Goal: Task Accomplishment & Management: Manage account settings

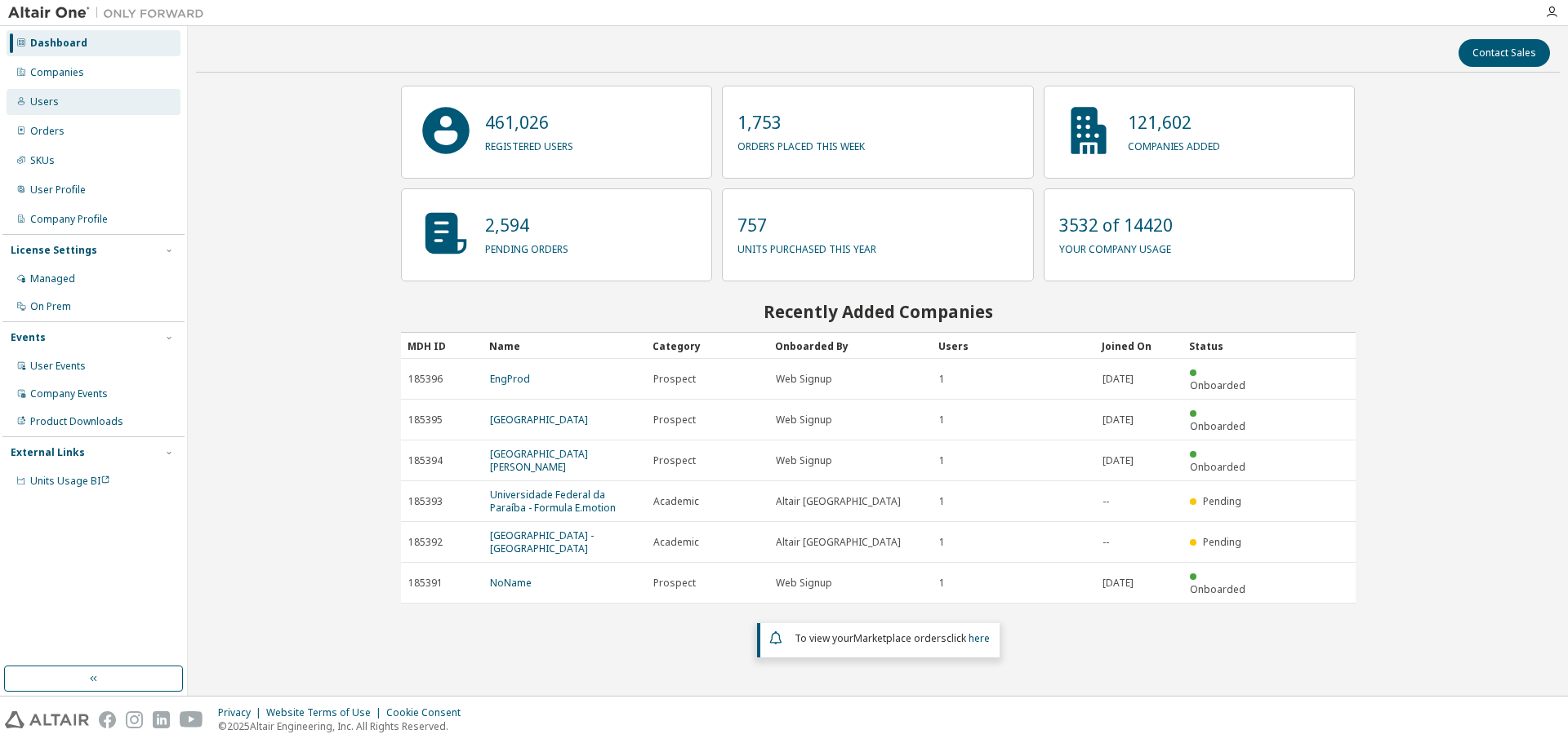
click at [94, 106] on div "Users" at bounding box center [94, 102] width 174 height 26
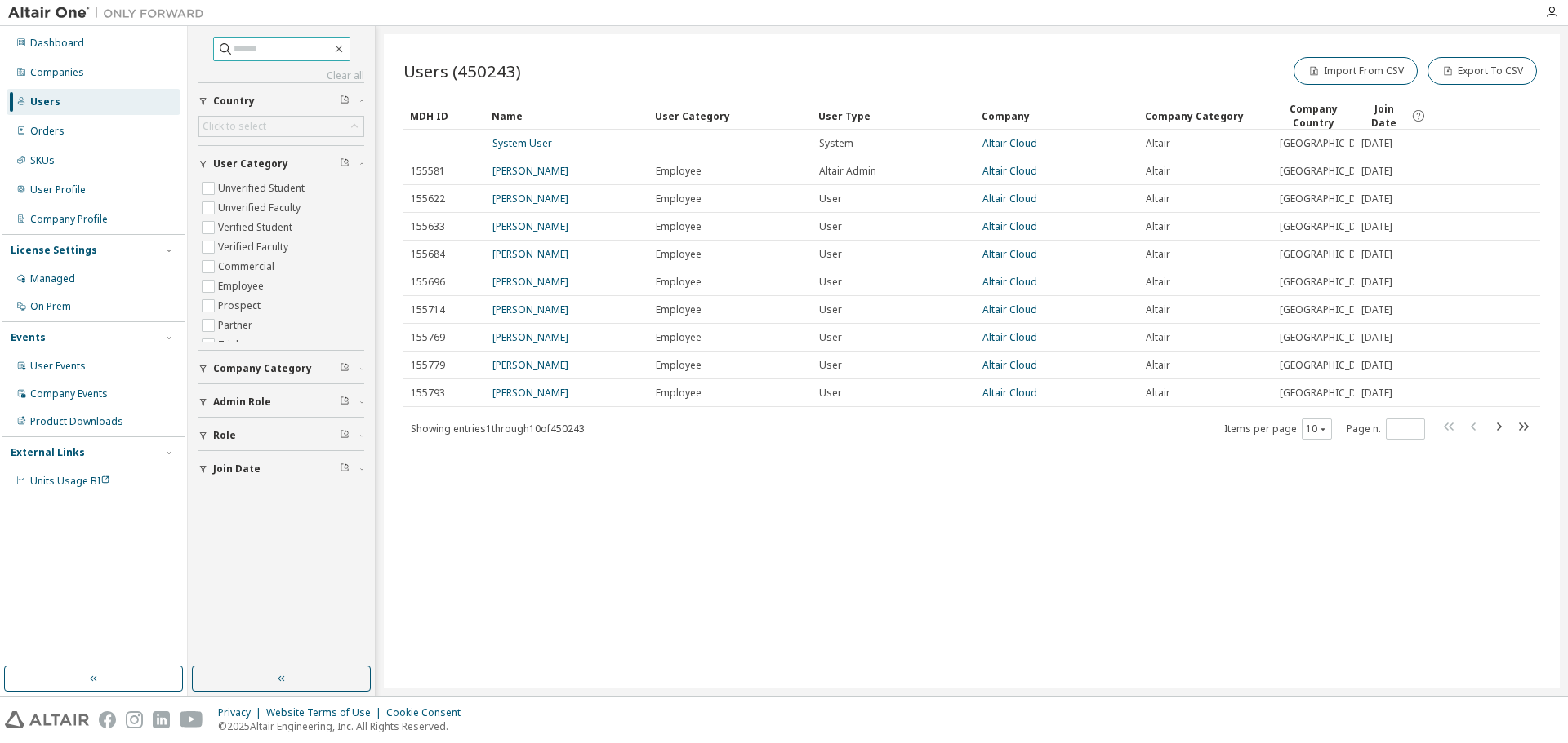
click at [282, 51] on input "text" at bounding box center [282, 48] width 98 height 16
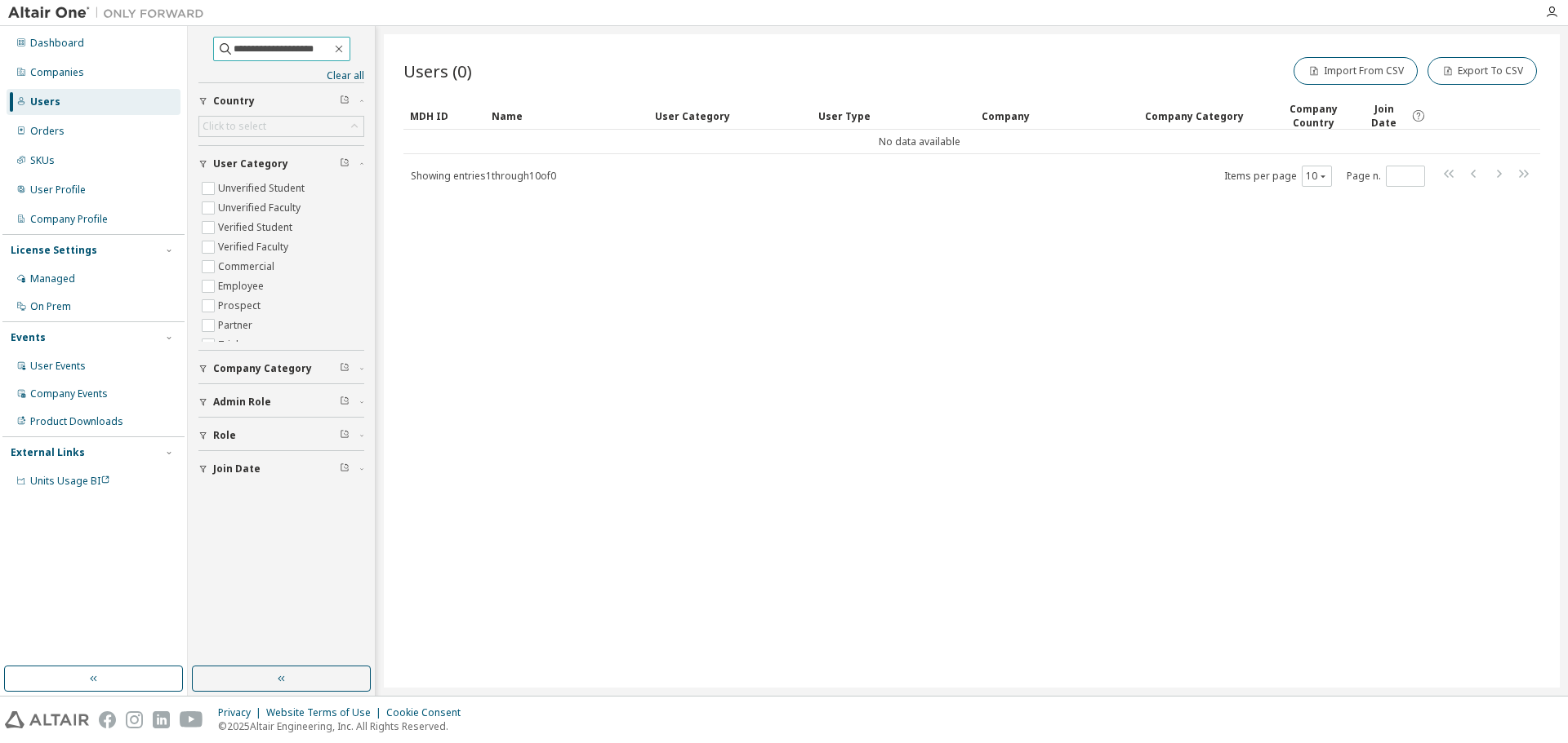
click at [285, 50] on input "**********" at bounding box center [282, 48] width 98 height 16
type input "**********"
click at [601, 313] on div "Users (1) Import From CSV Export To CSV Clear Load Save Save As Field Operator …" at bounding box center [971, 361] width 1176 height 653
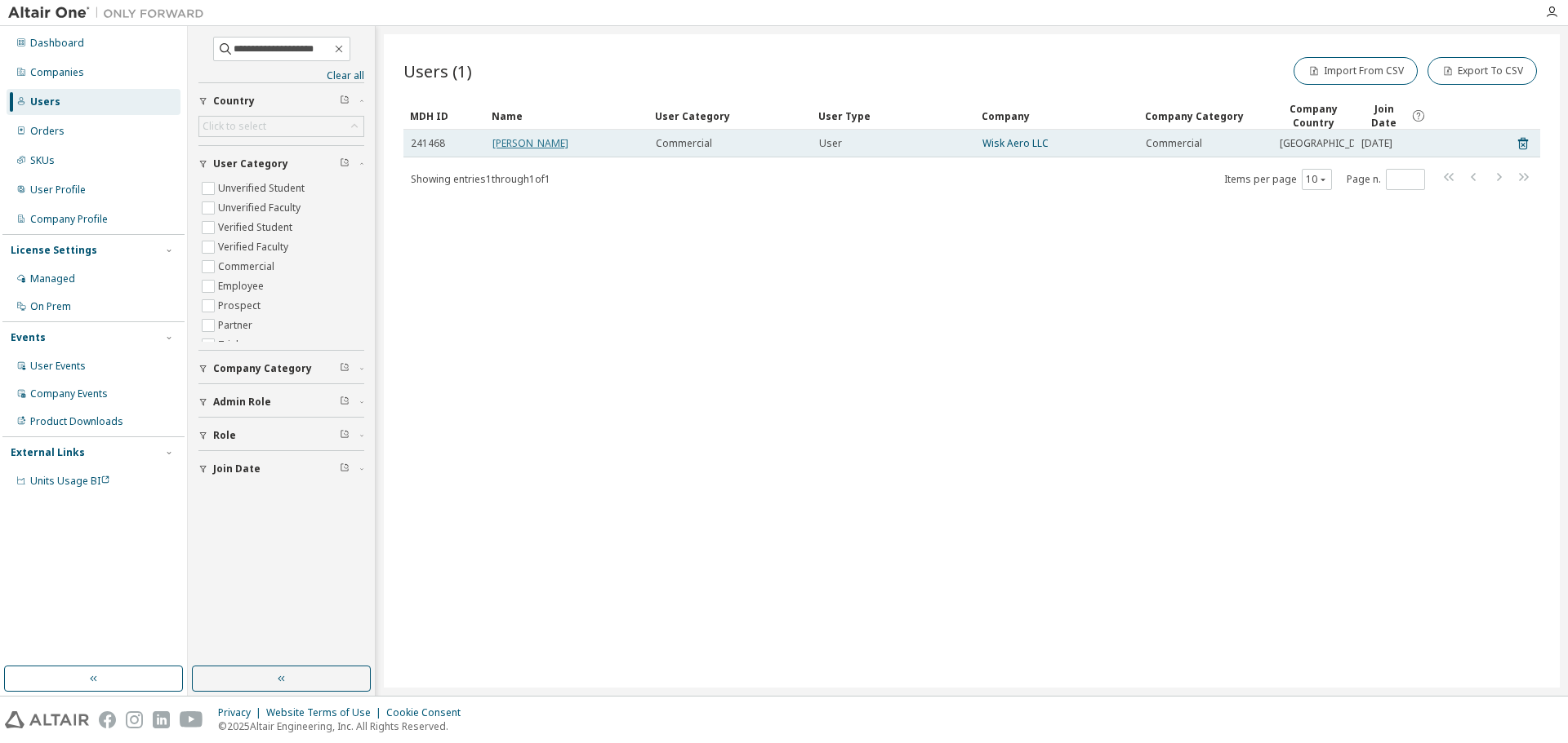
click at [506, 149] on link "Vivian Cai" at bounding box center [530, 143] width 76 height 14
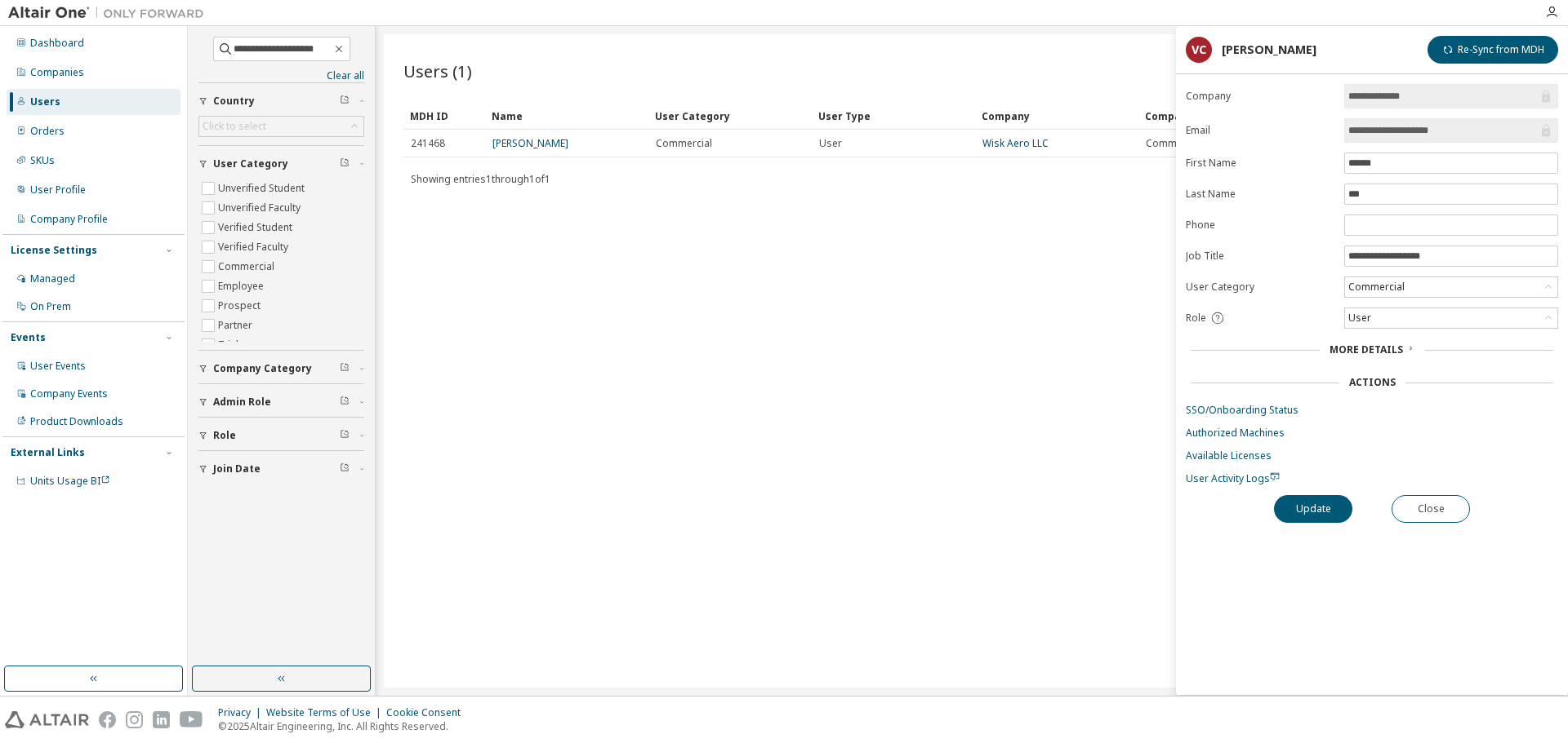
click at [1378, 346] on span "More Details" at bounding box center [1366, 349] width 74 height 14
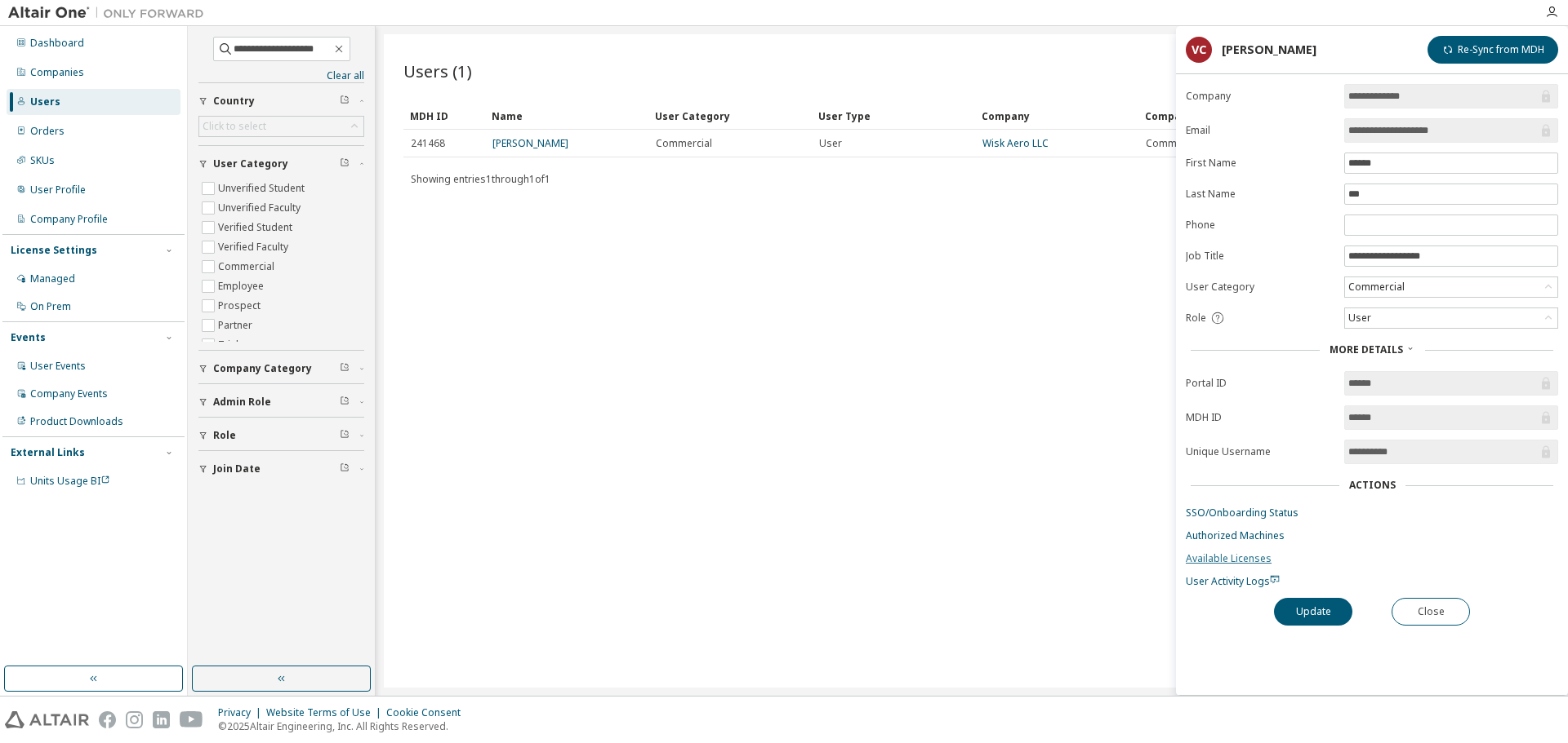
click at [1223, 560] on link "Available Licenses" at bounding box center [1372, 559] width 372 height 13
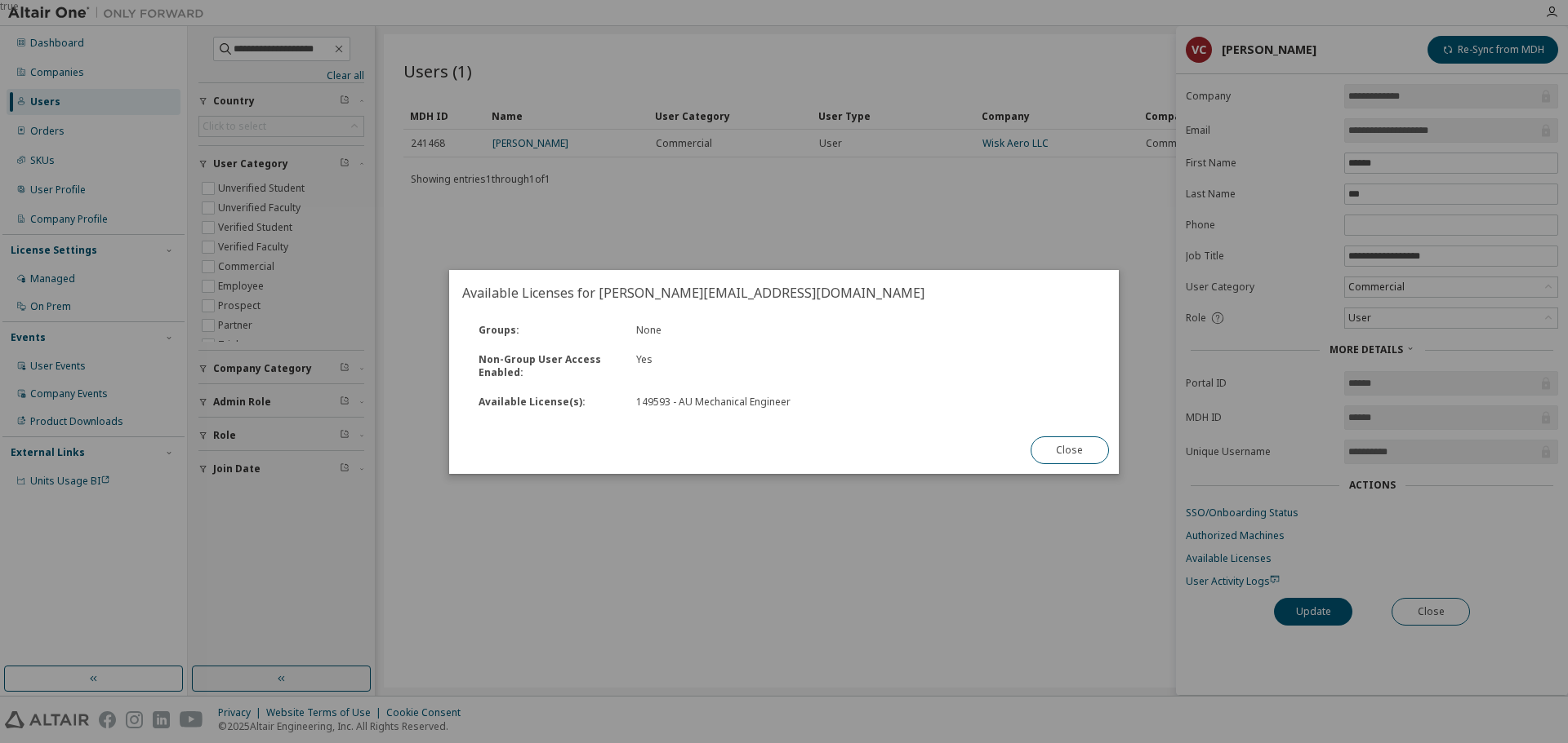
click at [659, 406] on div "149593 - AU Mechanical Engineer" at bounding box center [743, 402] width 216 height 13
copy div "149593"
click at [1074, 457] on button "Close" at bounding box center [1069, 449] width 78 height 27
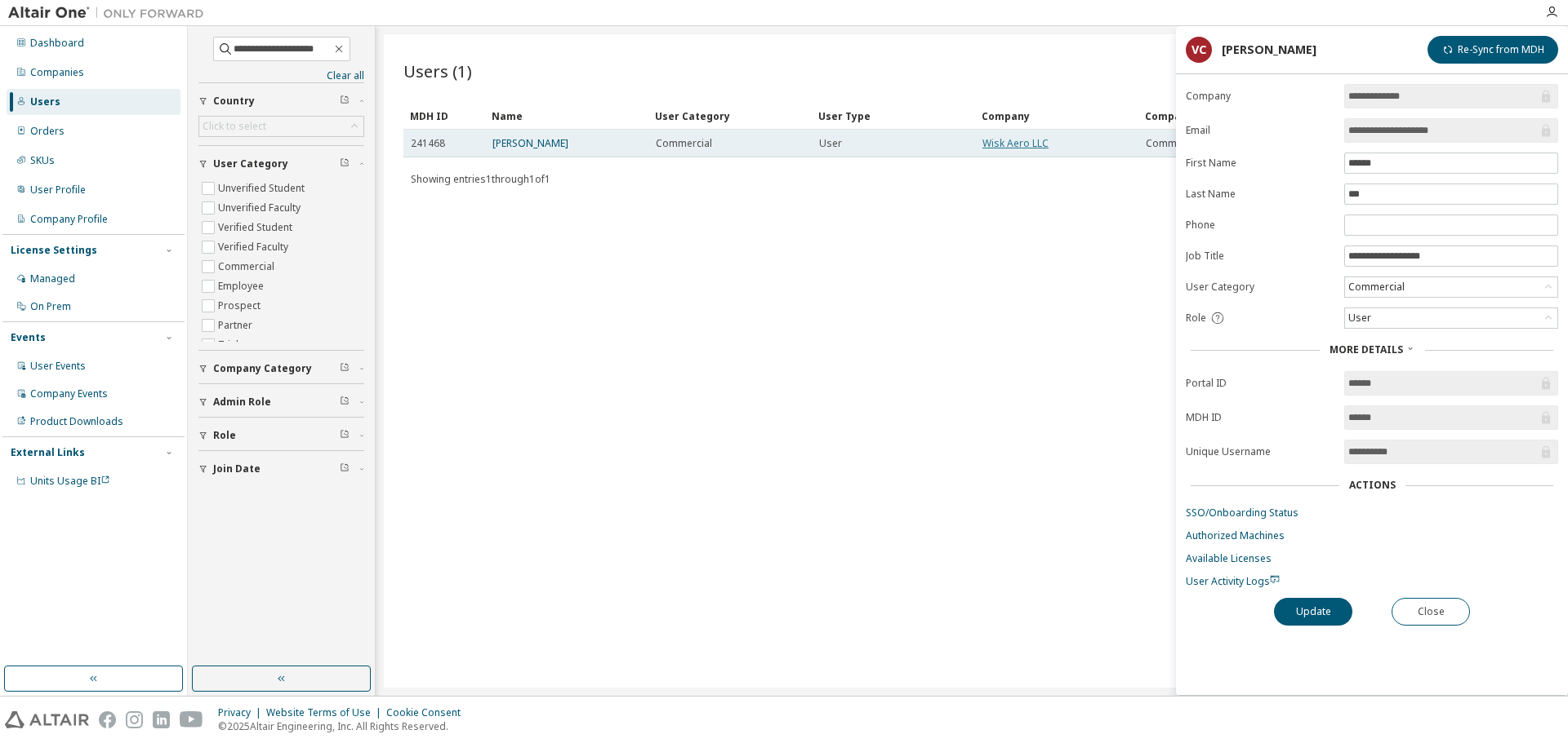
click at [998, 147] on link "Wisk Aero LLC" at bounding box center [1015, 143] width 66 height 14
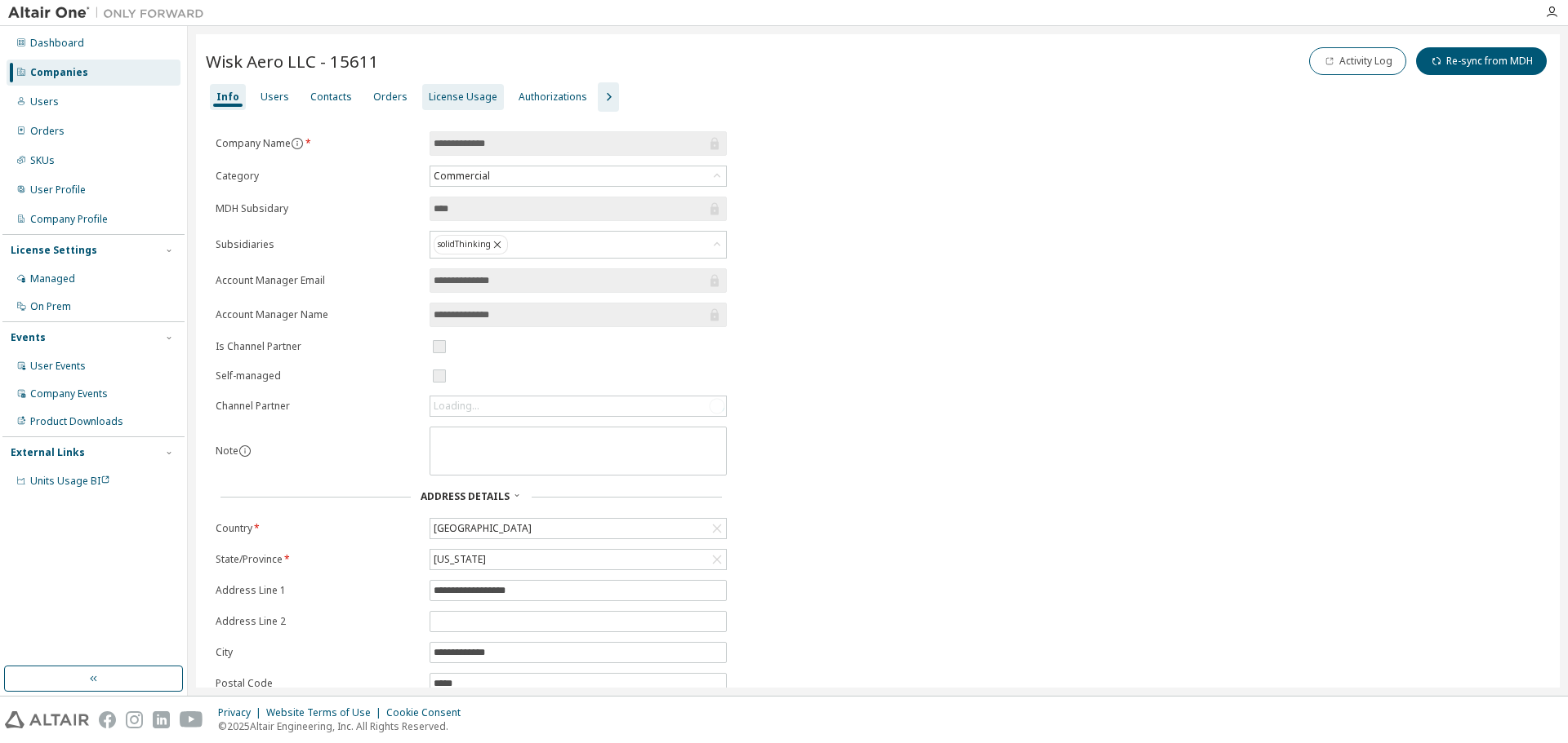
click at [446, 100] on div "License Usage" at bounding box center [463, 97] width 69 height 13
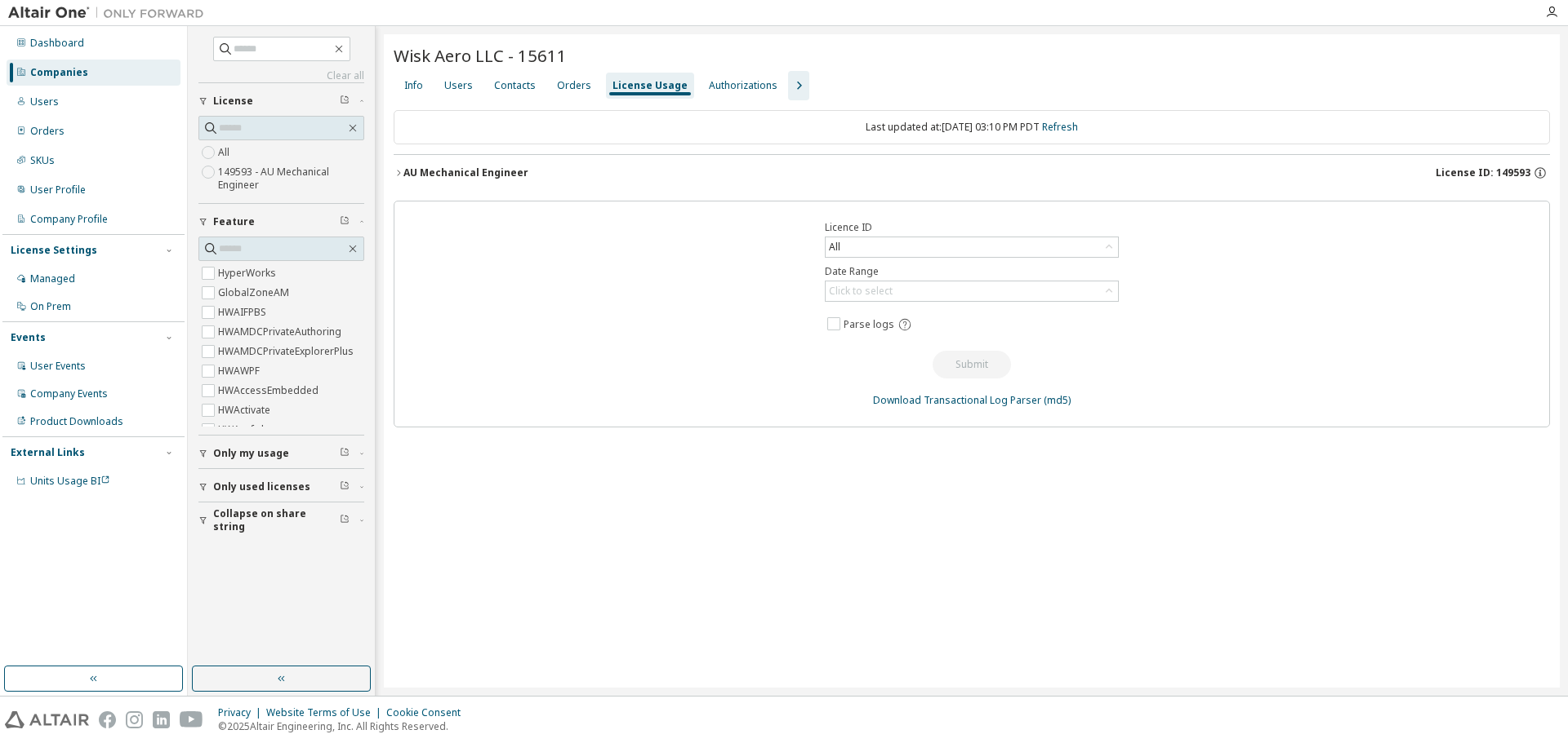
click at [395, 171] on icon "button" at bounding box center [399, 173] width 9 height 9
